Goal: Transaction & Acquisition: Subscribe to service/newsletter

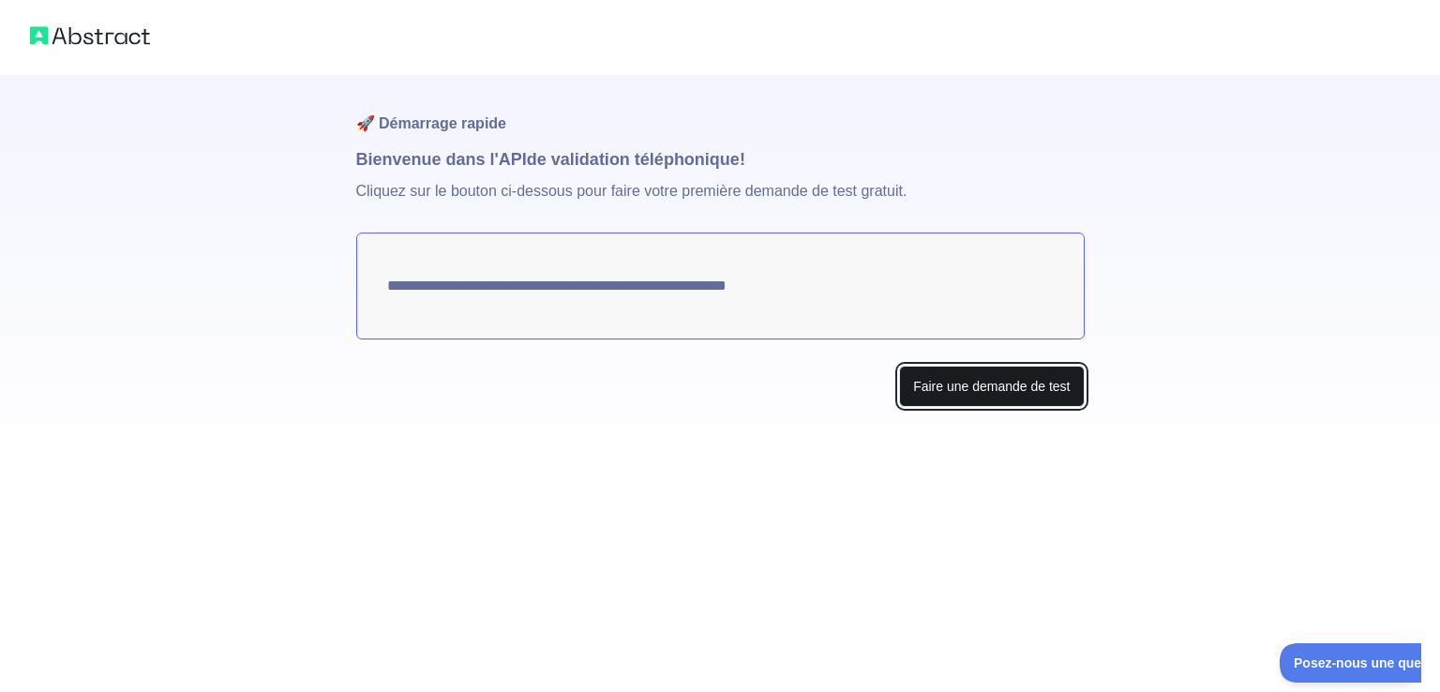
click at [979, 391] on font "Faire une demande de test" at bounding box center [991, 386] width 157 height 15
click at [964, 383] on font "Faire une demande de test" at bounding box center [991, 386] width 157 height 15
